Goal: Find specific page/section: Find specific page/section

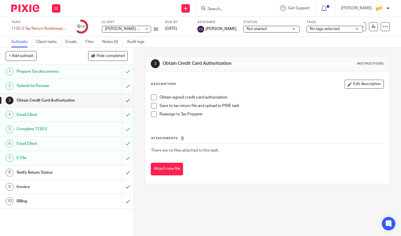
click at [229, 9] on input "Search" at bounding box center [232, 9] width 50 height 5
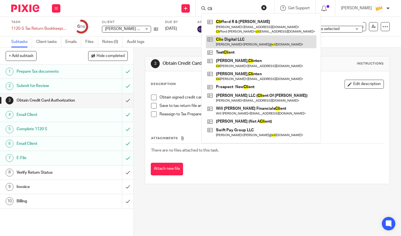
type input "Cli"
click at [224, 38] on link at bounding box center [261, 41] width 111 height 13
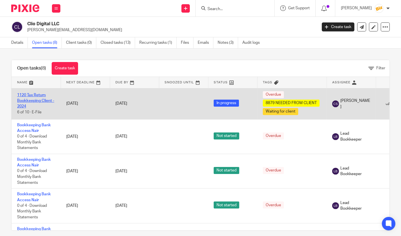
click at [39, 100] on link "1120 Tax Return Bookkeeping Client - 2024" at bounding box center [35, 100] width 37 height 15
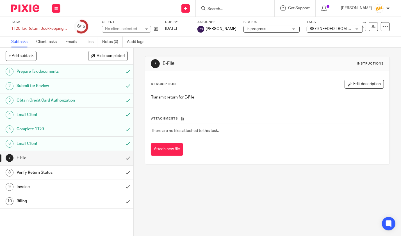
click at [84, 185] on div "Invoice" at bounding box center [67, 187] width 100 height 8
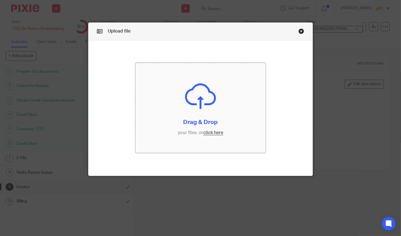
click at [156, 114] on input "file" at bounding box center [200, 108] width 130 height 90
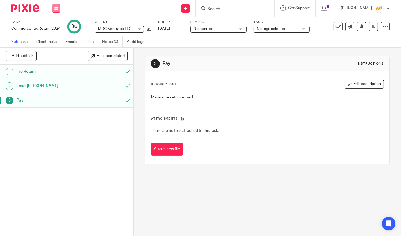
click at [59, 6] on button at bounding box center [56, 8] width 8 height 8
click at [57, 26] on link "Work" at bounding box center [54, 26] width 10 height 4
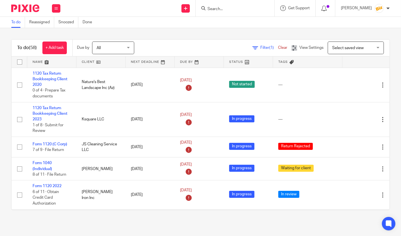
click at [240, 10] on input "Search" at bounding box center [232, 9] width 50 height 5
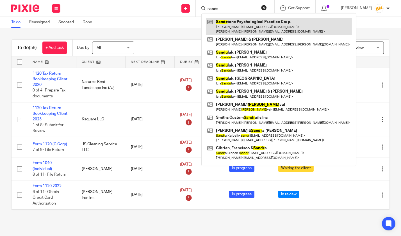
type input "sands"
click at [243, 25] on link at bounding box center [279, 26] width 146 height 17
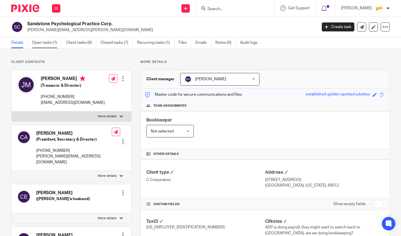
click at [45, 44] on link "Open tasks (1)" at bounding box center [47, 42] width 30 height 11
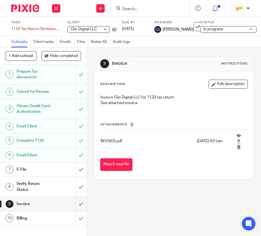
click at [129, 8] on input "Search" at bounding box center [147, 9] width 50 height 5
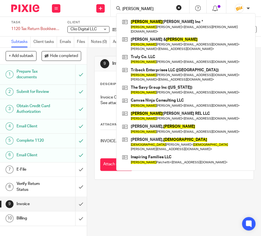
drag, startPoint x: 148, startPoint y: 10, endPoint x: 110, endPoint y: 9, distance: 37.3
click at [122, 9] on input "[PERSON_NAME]" at bounding box center [147, 9] width 50 height 5
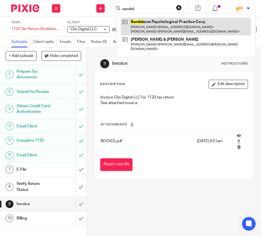
type input "sandst"
click at [153, 23] on link at bounding box center [186, 26] width 130 height 17
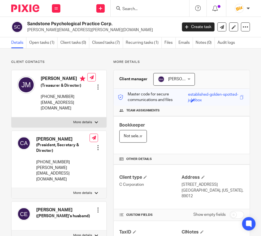
click at [140, 9] on input "Search" at bounding box center [147, 9] width 50 height 5
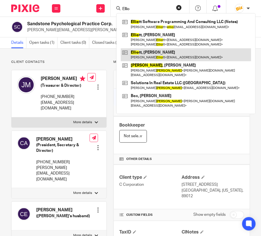
type input "Ellio"
click at [154, 56] on link at bounding box center [186, 54] width 130 height 13
